Goal: Find contact information

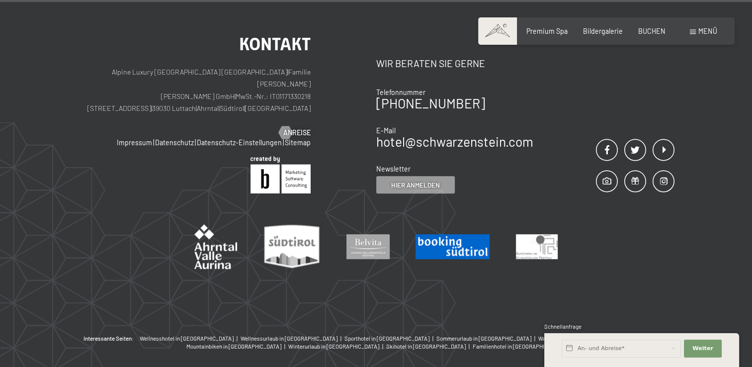
scroll to position [4143, 0]
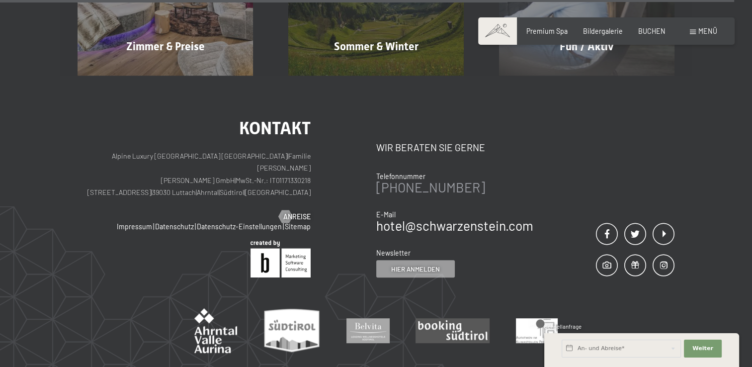
drag, startPoint x: 495, startPoint y: 160, endPoint x: 401, endPoint y: 168, distance: 94.3
click at [401, 181] on div "[PHONE_NUMBER]" at bounding box center [454, 187] width 157 height 13
copy link "0474 674100"
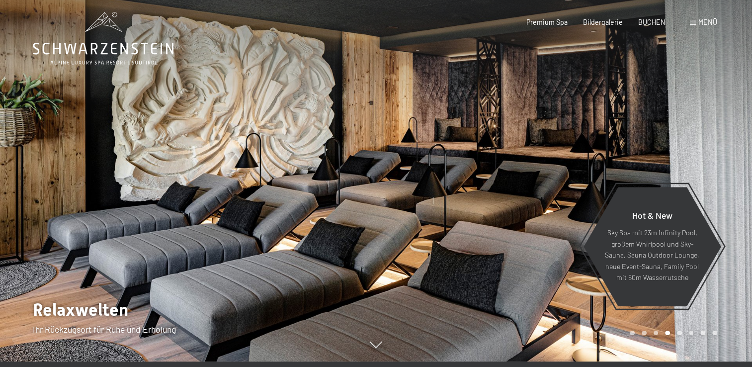
scroll to position [0, 0]
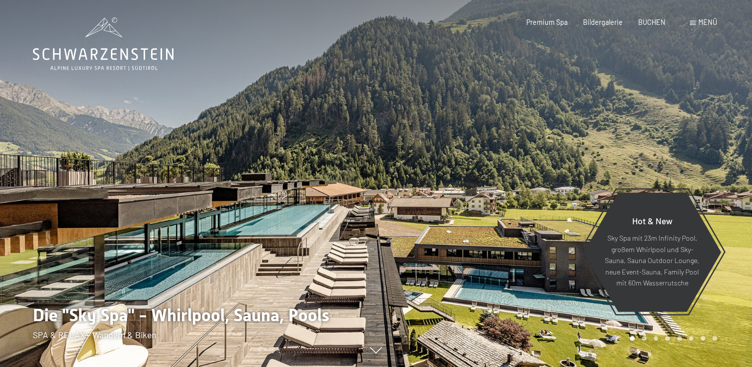
click at [685, 25] on div "Buchen Anfragen Premium Spa Bildergalerie BUCHEN Menü DE IT EN Gutschein Bilder…" at bounding box center [606, 22] width 221 height 10
click at [704, 21] on span "Menü" at bounding box center [708, 22] width 19 height 8
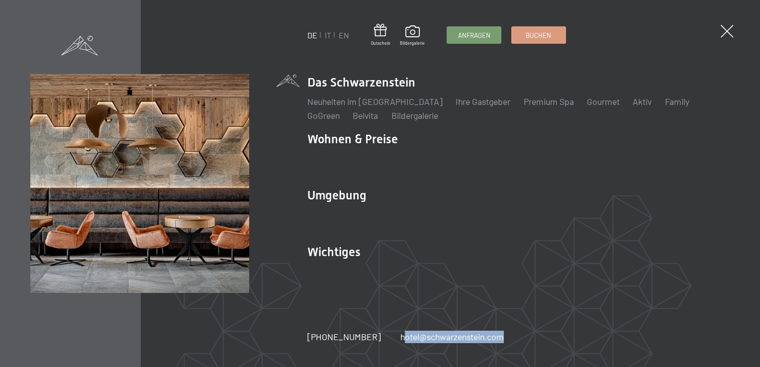
drag, startPoint x: 511, startPoint y: 337, endPoint x: 385, endPoint y: 337, distance: 126.3
click at [385, 337] on div "DE IT EN Gutschein Bildergalerie Anfragen Buchen DE IT EN Das Schwarzenstein Ne…" at bounding box center [380, 183] width 760 height 367
copy link "hotel@ no-spam. schwarzenstein. no-spam. com"
drag, startPoint x: 364, startPoint y: 340, endPoint x: 322, endPoint y: 340, distance: 41.8
click at [322, 340] on div "+39 0474 674100 hotel@ no-spam. schwarzenstein. no-spam. com" at bounding box center [414, 337] width 215 height 12
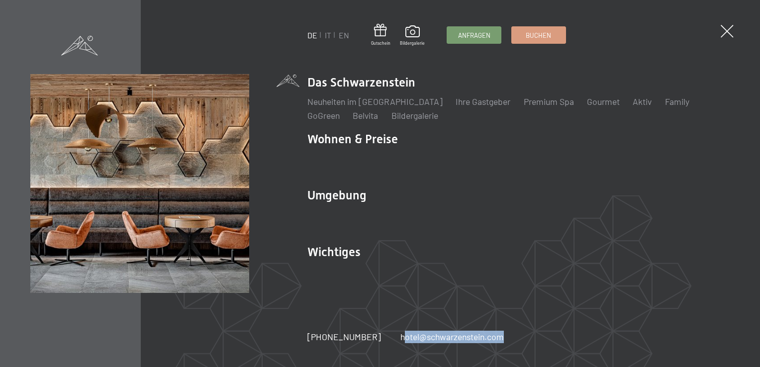
copy span "0474 674100"
